Goal: Information Seeking & Learning: Learn about a topic

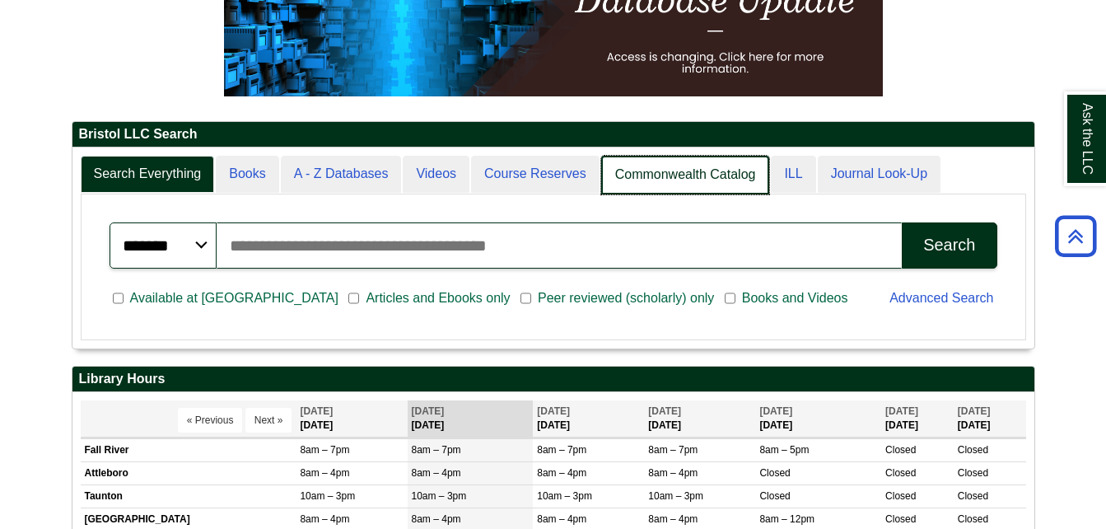
scroll to position [200, 962]
click at [653, 179] on link "Commonwealth Catalog" at bounding box center [685, 175] width 169 height 39
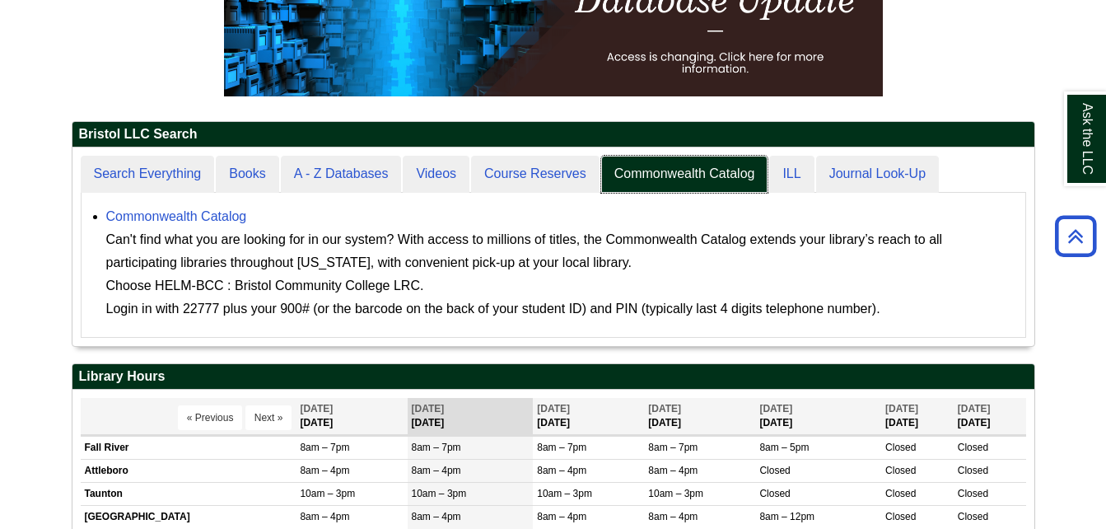
scroll to position [199, 962]
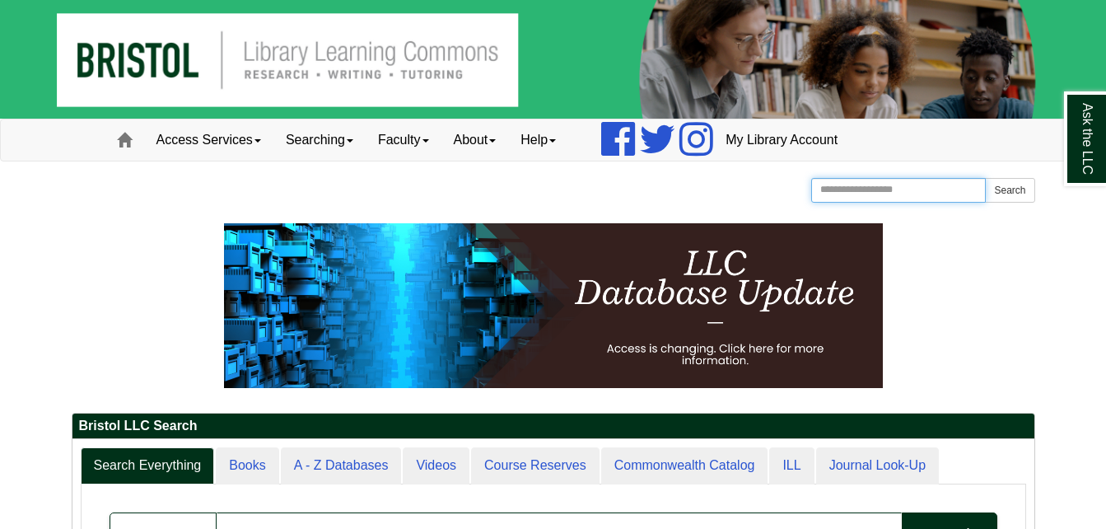
click at [886, 195] on input "Search the Website" at bounding box center [898, 190] width 175 height 25
type input "**********"
click at [985, 178] on button "Search" at bounding box center [1009, 190] width 49 height 25
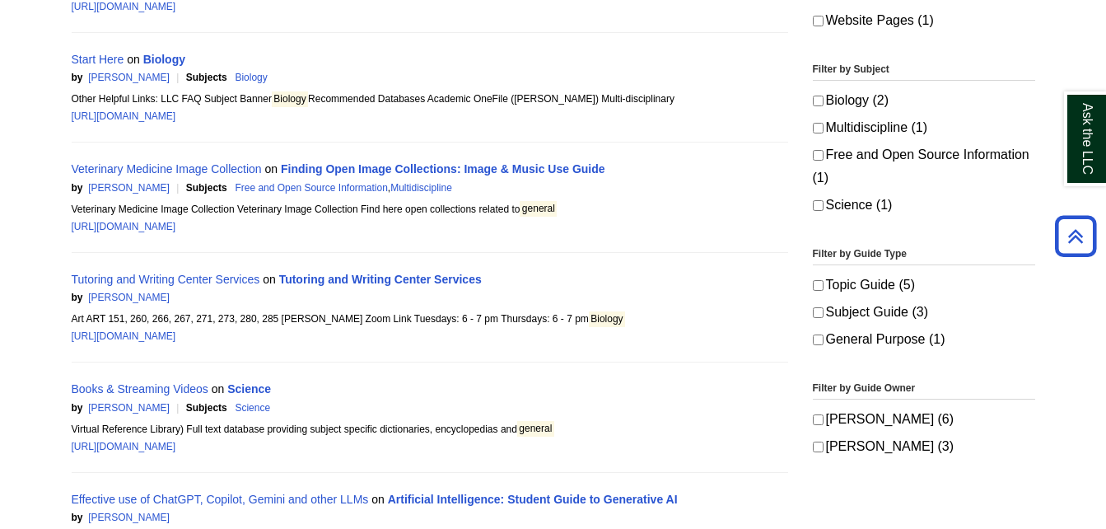
scroll to position [412, 0]
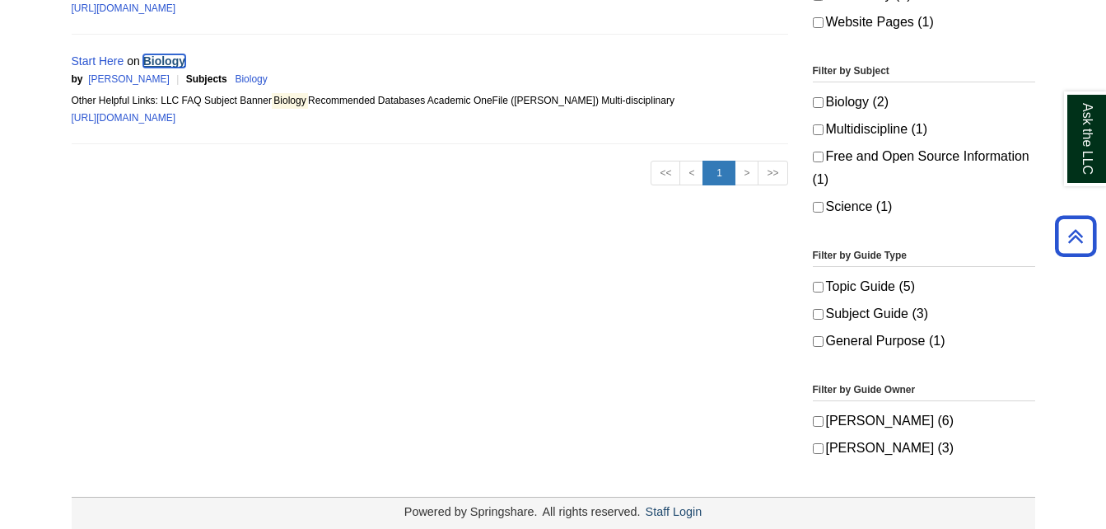
click at [155, 56] on link "Biology" at bounding box center [164, 60] width 42 height 13
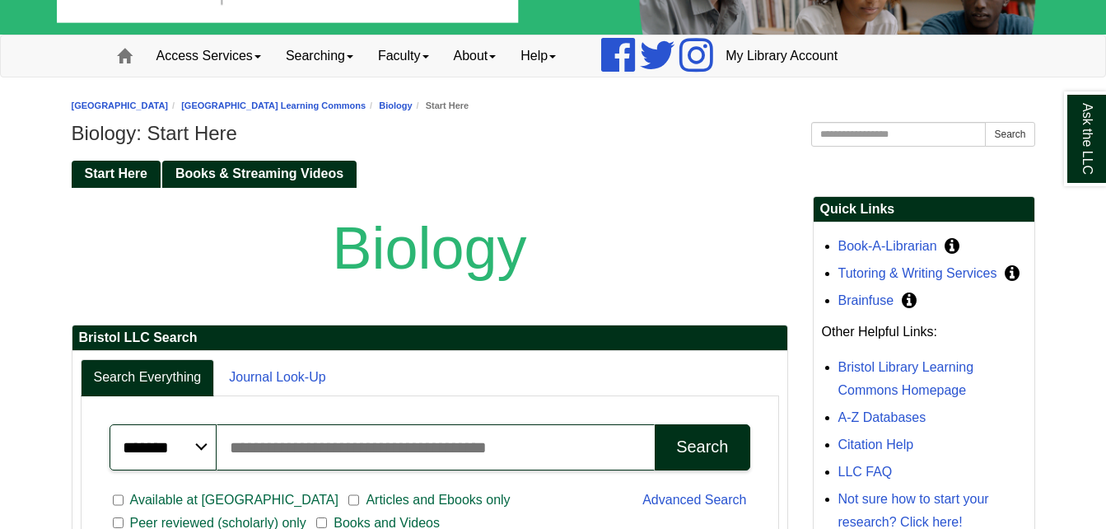
scroll to position [82, 0]
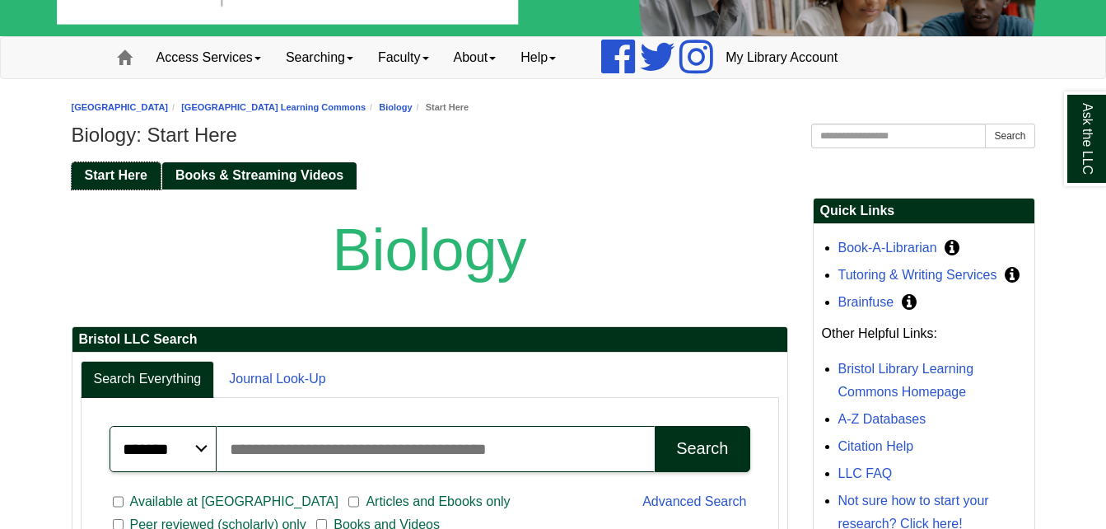
click at [133, 172] on span "Start Here" at bounding box center [116, 175] width 63 height 14
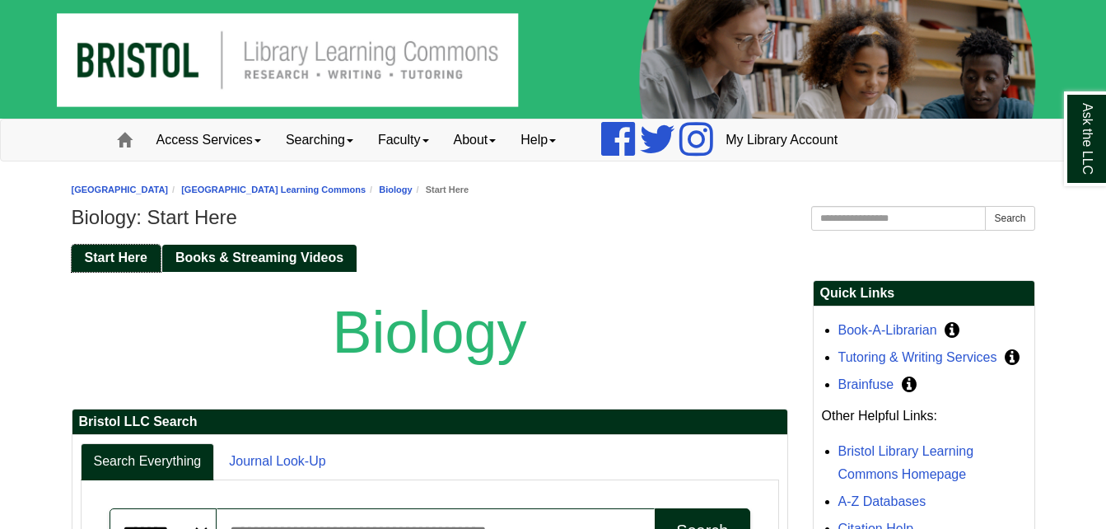
click at [87, 254] on span "Start Here" at bounding box center [116, 257] width 63 height 14
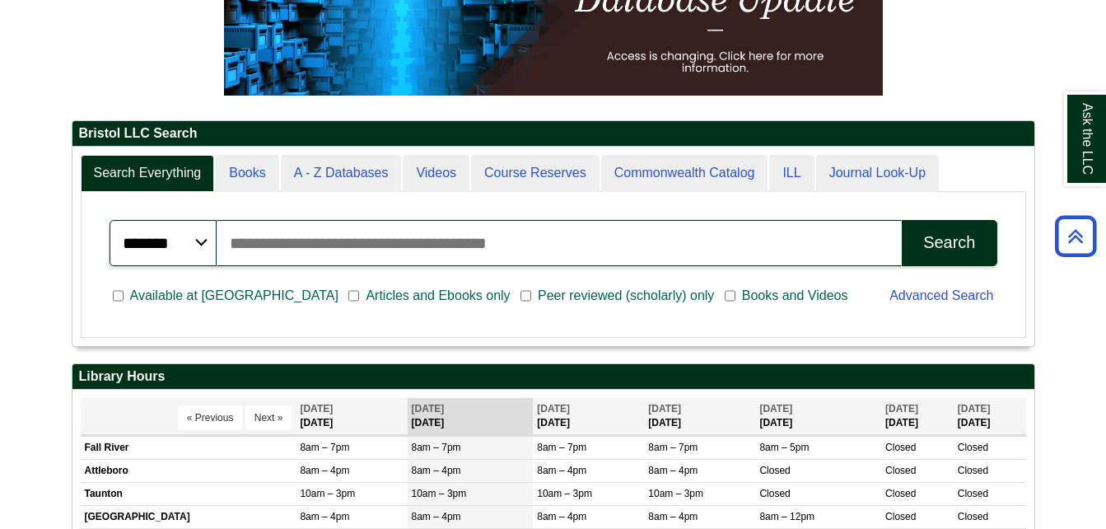
scroll to position [199, 962]
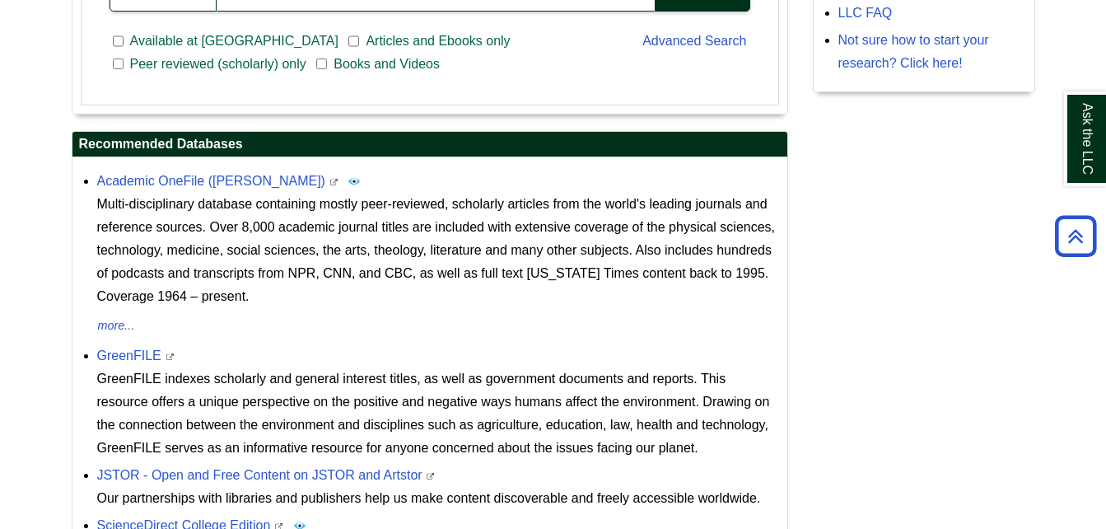
scroll to position [577, 0]
